Goal: Use online tool/utility: Utilize a website feature to perform a specific function

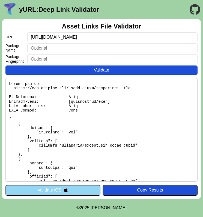
type input "[URL][DOMAIN_NAME]"
click at [60, 69] on button "Validate" at bounding box center [101, 69] width 192 height 9
